Goal: Use online tool/utility

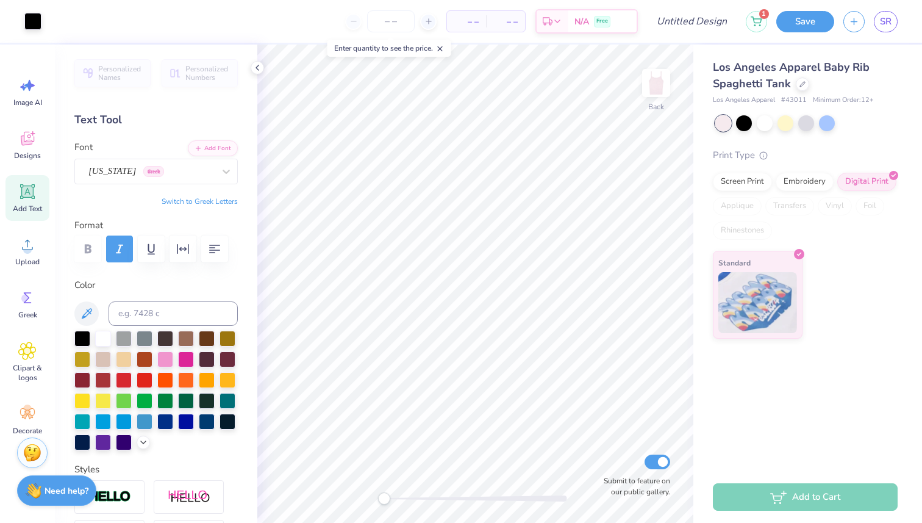
click at [437, 49] on div "Enter quantity to see the price." at bounding box center [390, 48] width 124 height 17
click at [440, 49] on icon at bounding box center [440, 49] width 9 height 9
click at [768, 127] on div at bounding box center [765, 122] width 16 height 16
click at [810, 123] on div at bounding box center [807, 122] width 16 height 16
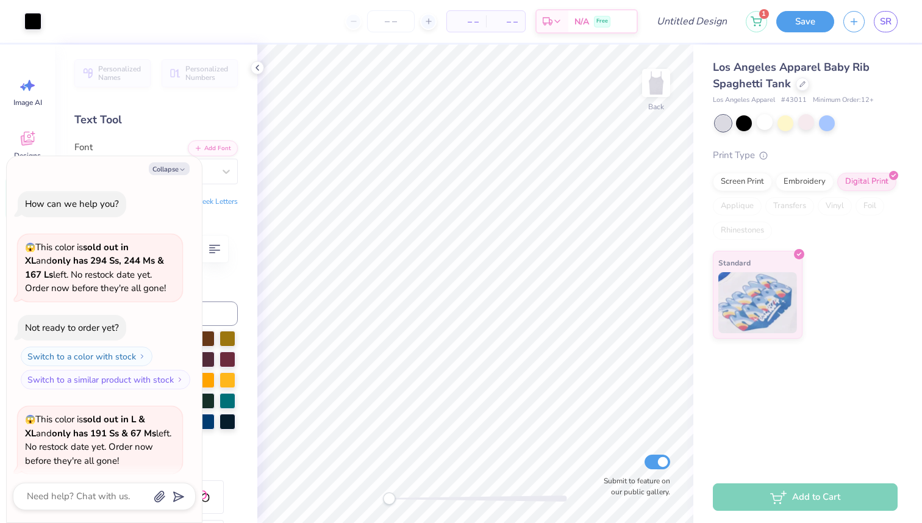
scroll to position [342, 0]
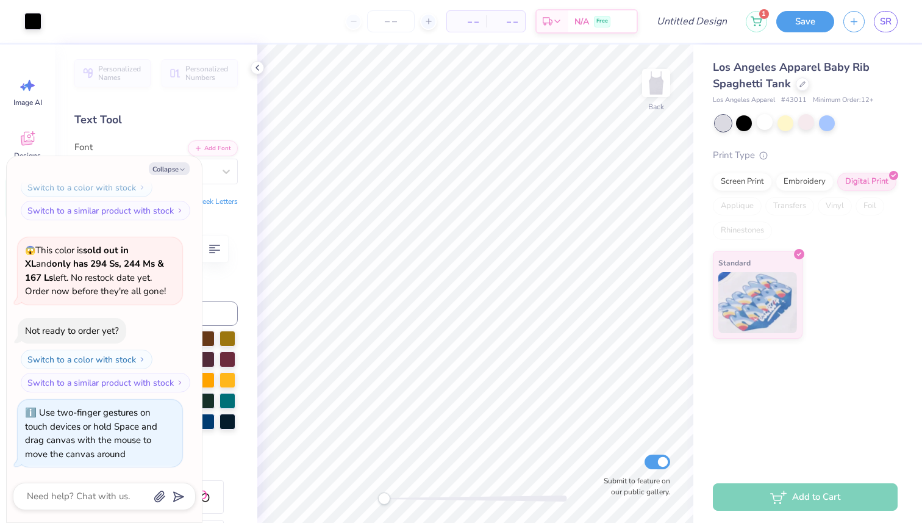
click at [318, 501] on div "Back Submit to feature on our public gallery." at bounding box center [475, 284] width 436 height 478
click at [179, 172] on icon "button" at bounding box center [182, 169] width 7 height 7
type textarea "x"
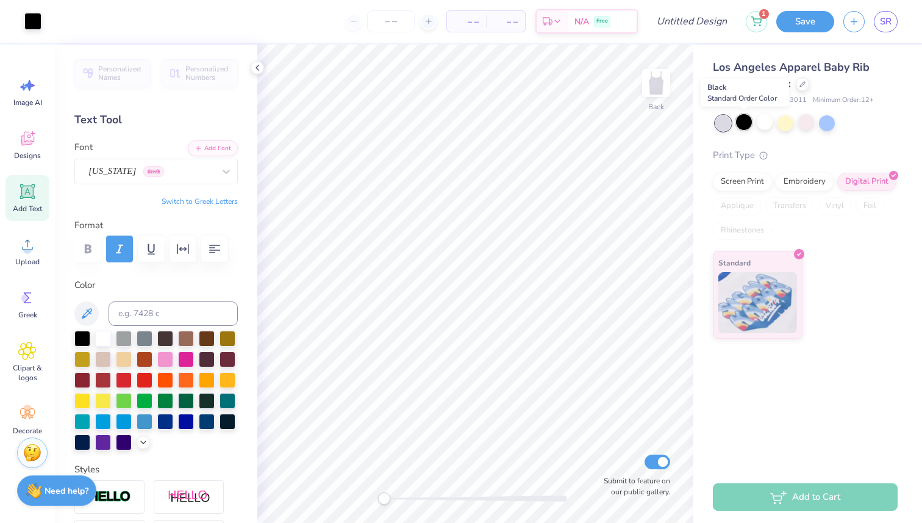
click at [741, 124] on div at bounding box center [744, 122] width 16 height 16
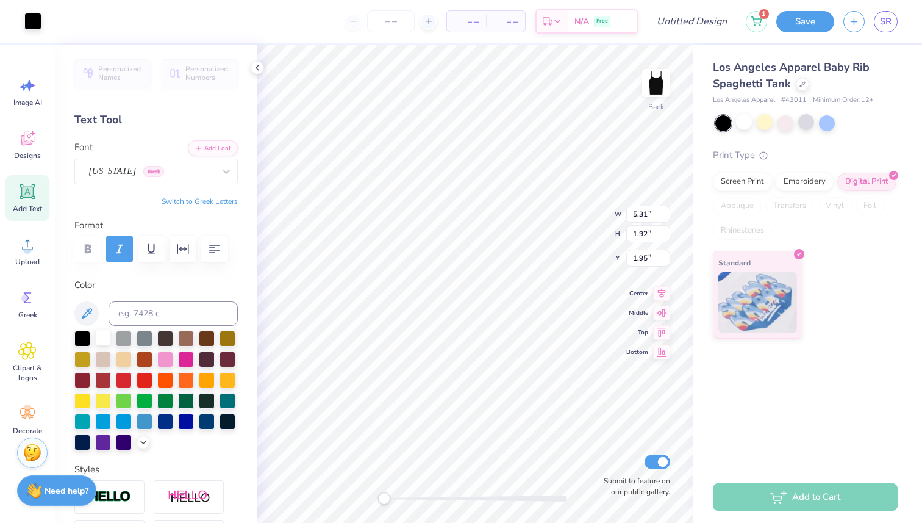
click at [105, 338] on div at bounding box center [103, 337] width 16 height 16
type input "1.57"
click at [105, 338] on div at bounding box center [103, 337] width 16 height 16
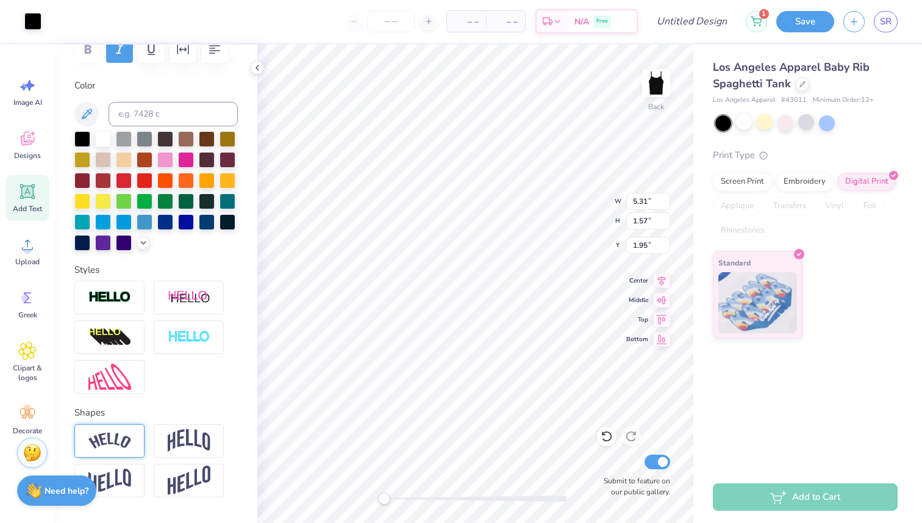
scroll to position [184, 0]
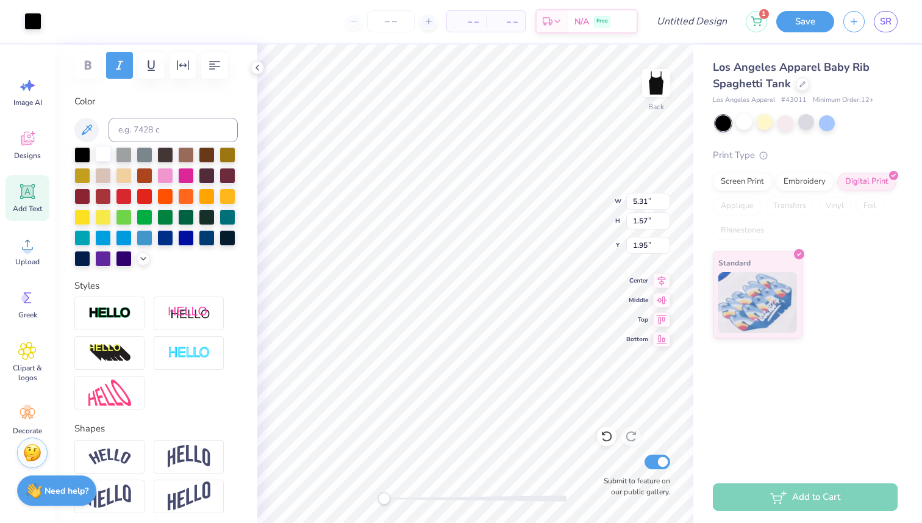
click at [107, 149] on div at bounding box center [103, 154] width 16 height 16
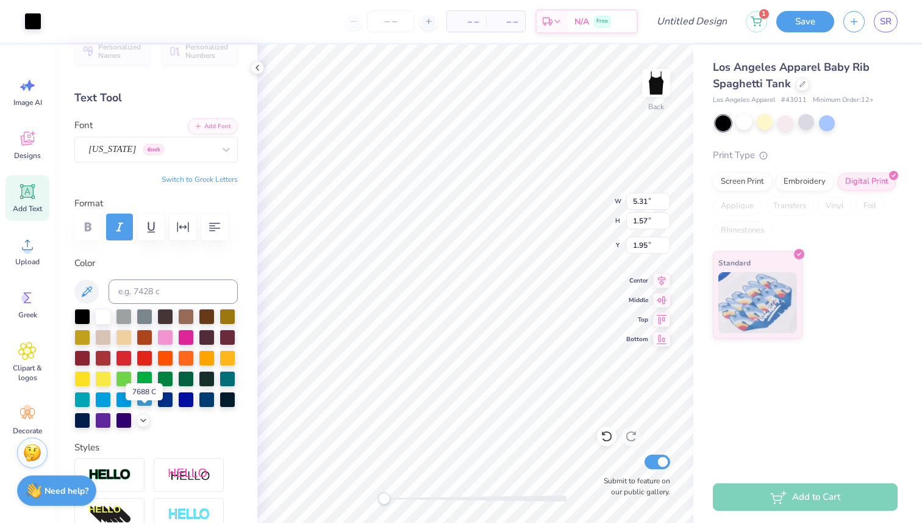
scroll to position [0, 0]
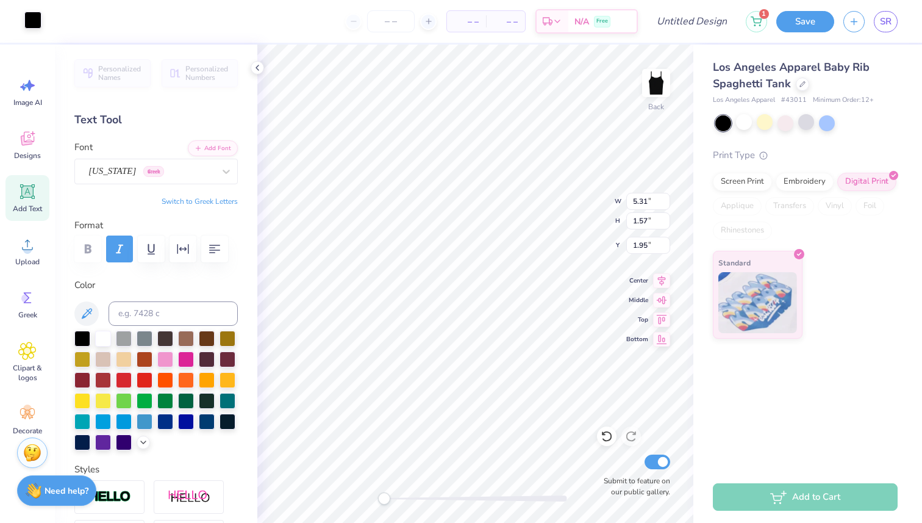
click at [36, 18] on div at bounding box center [32, 20] width 17 height 17
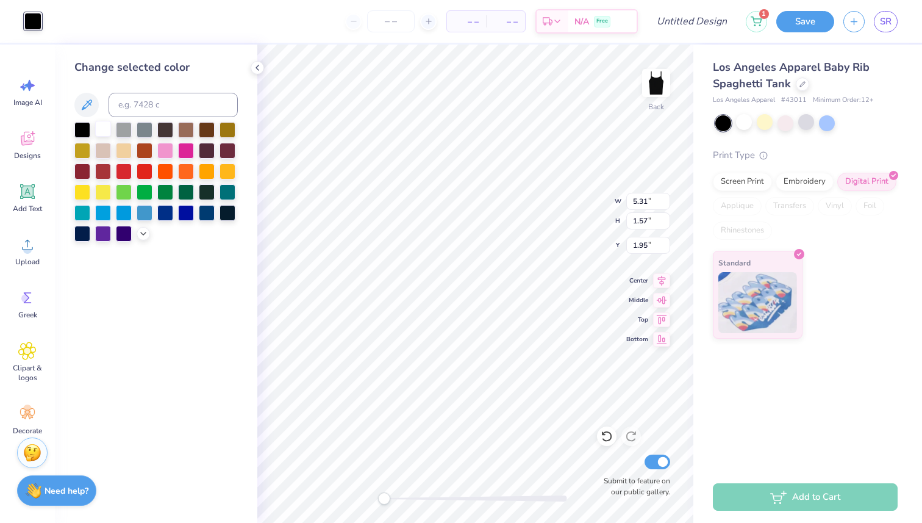
click at [106, 127] on div at bounding box center [103, 129] width 16 height 16
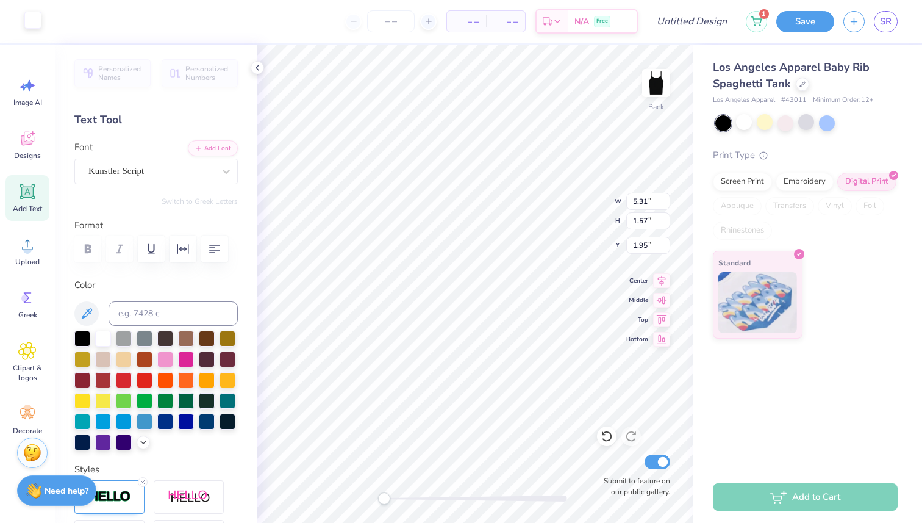
click at [26, 20] on div at bounding box center [32, 20] width 17 height 17
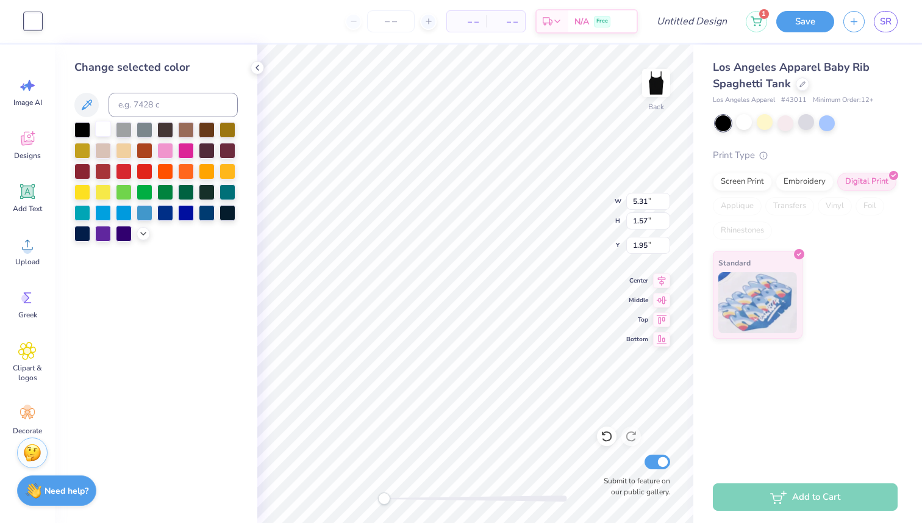
click at [102, 128] on div at bounding box center [103, 129] width 16 height 16
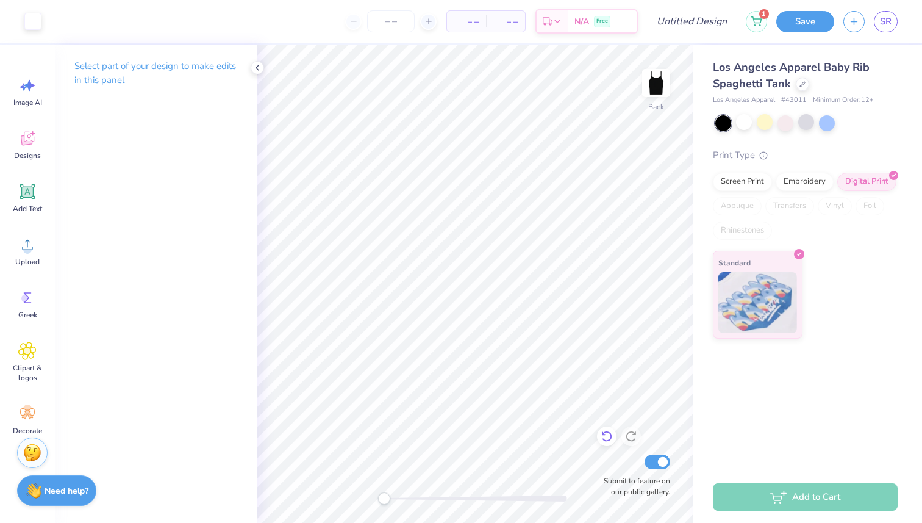
click at [608, 438] on icon at bounding box center [607, 436] width 12 height 12
click at [35, 25] on div at bounding box center [32, 20] width 17 height 17
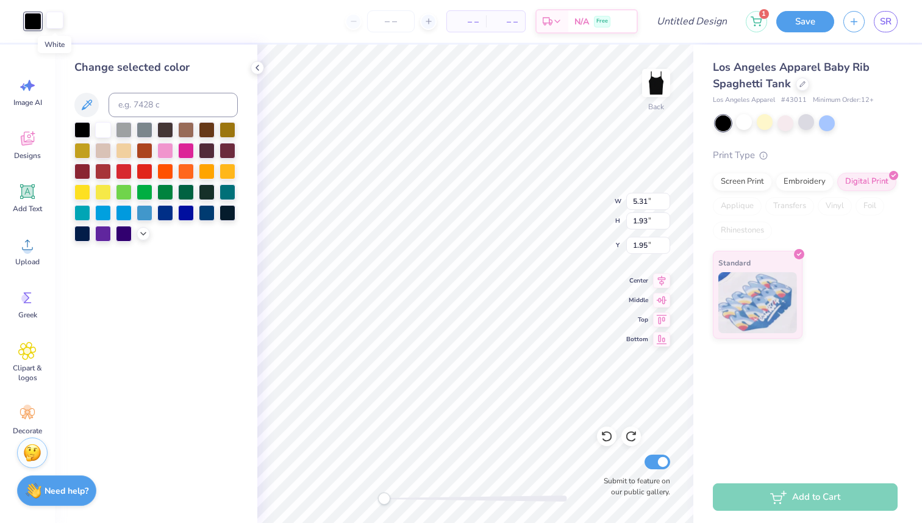
click at [62, 18] on div at bounding box center [54, 20] width 17 height 17
click at [106, 150] on div at bounding box center [103, 150] width 16 height 16
click at [98, 132] on div at bounding box center [103, 129] width 16 height 16
